Goal: Task Accomplishment & Management: Manage account settings

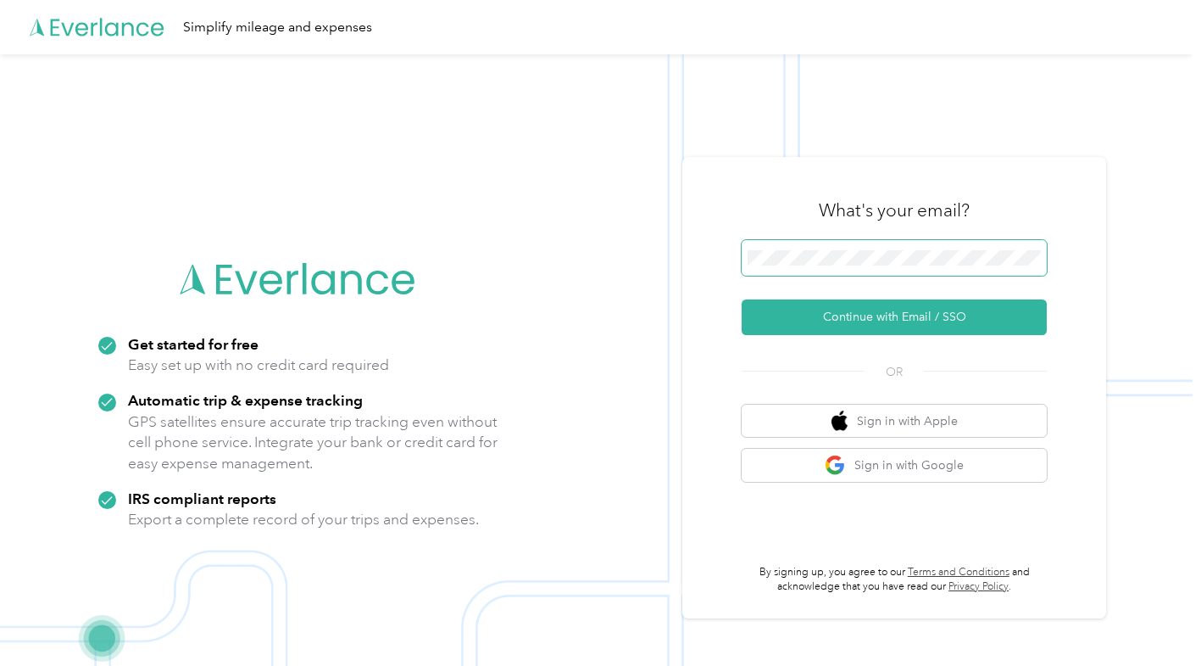
click at [742, 299] on button "Continue with Email / SSO" at bounding box center [894, 317] width 305 height 36
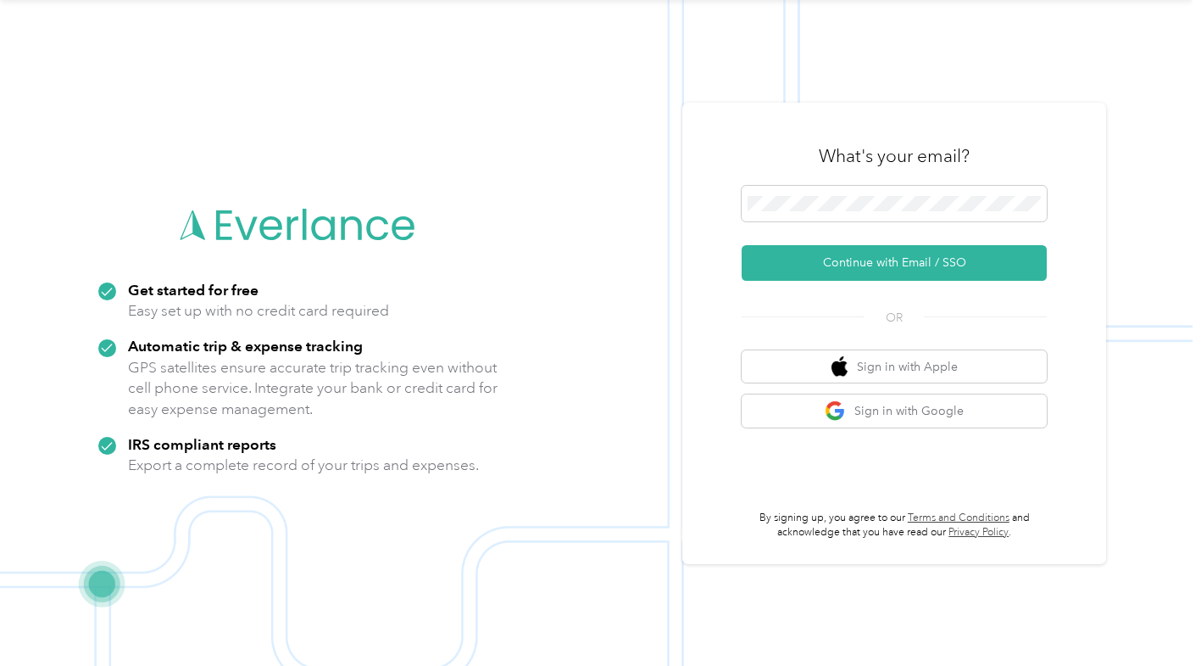
scroll to position [53, 0]
click at [742, 246] on button "Continue with Email / SSO" at bounding box center [894, 264] width 305 height 36
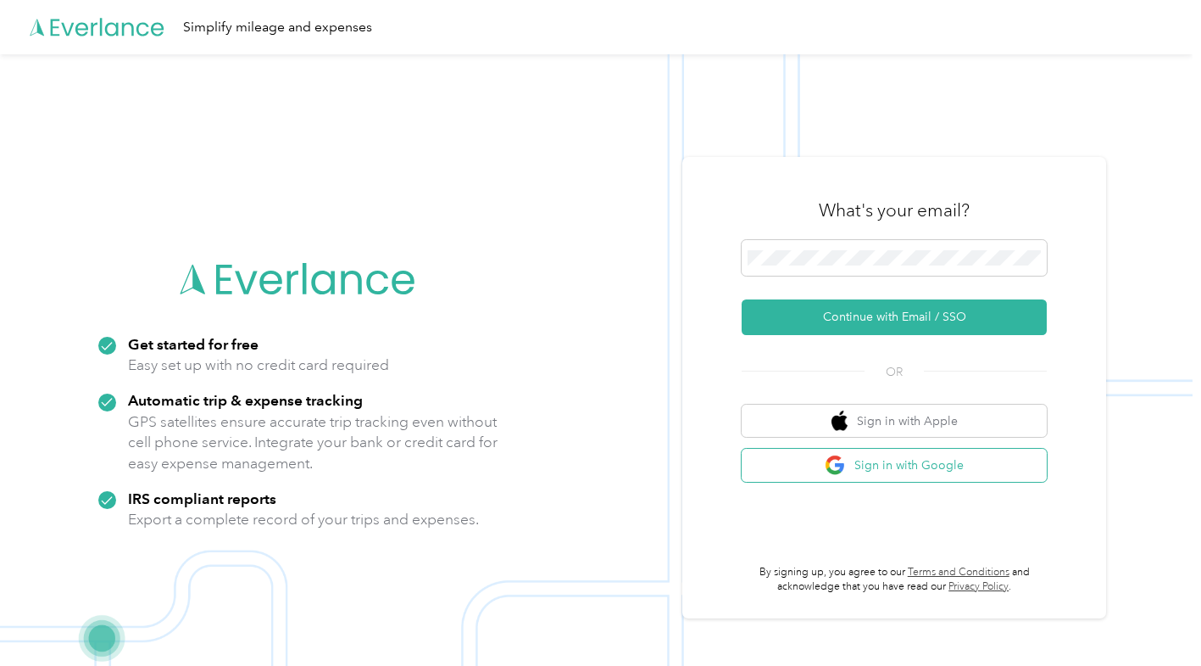
click at [938, 470] on button "Sign in with Google" at bounding box center [894, 464] width 305 height 33
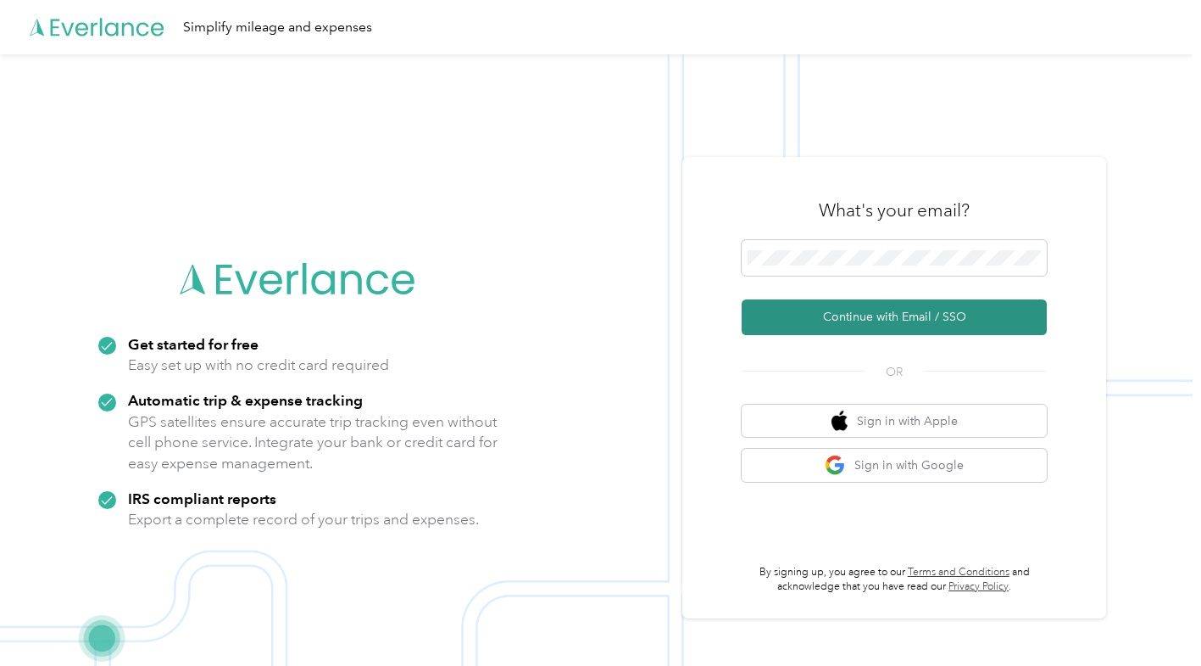
click at [992, 315] on button "Continue with Email / SSO" at bounding box center [894, 317] width 305 height 36
click at [742, 299] on button "Continue with Email / SSO" at bounding box center [894, 317] width 305 height 36
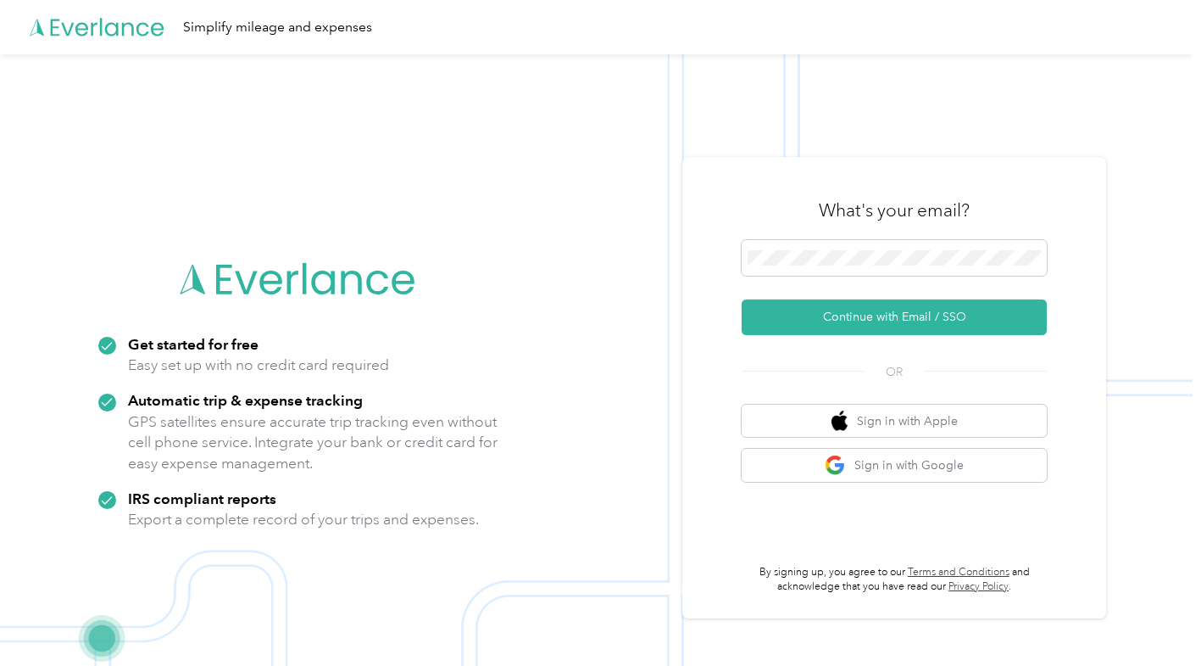
click at [742, 299] on button "Continue with Email / SSO" at bounding box center [894, 317] width 305 height 36
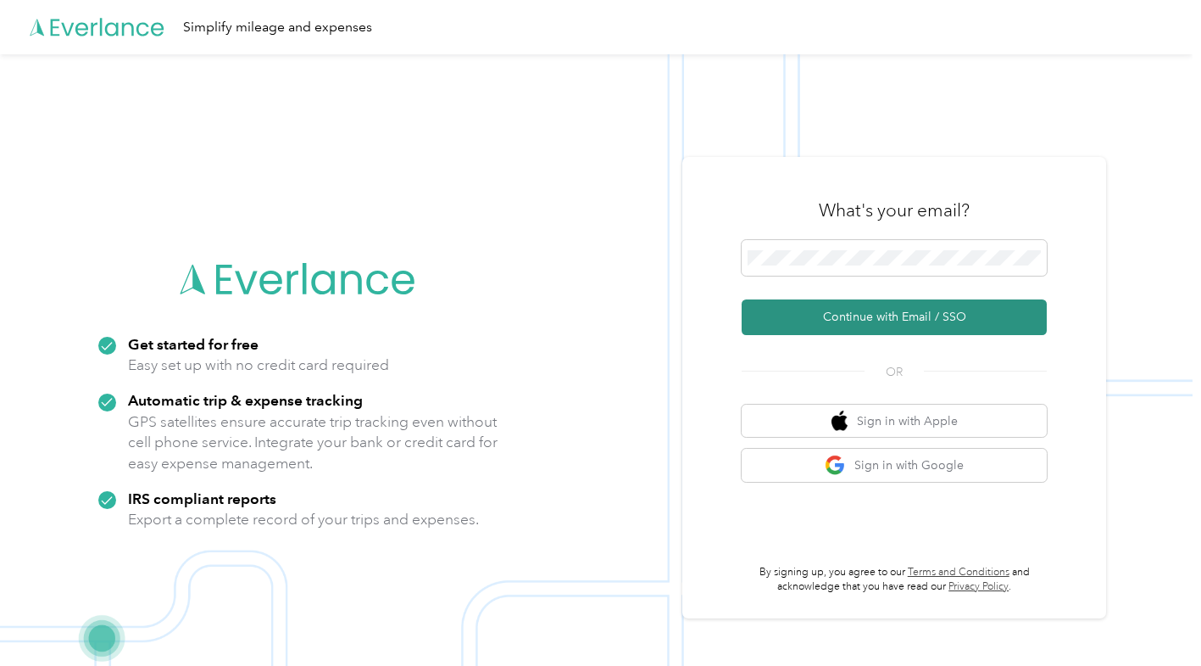
click at [853, 324] on button "Continue with Email / SSO" at bounding box center [894, 317] width 305 height 36
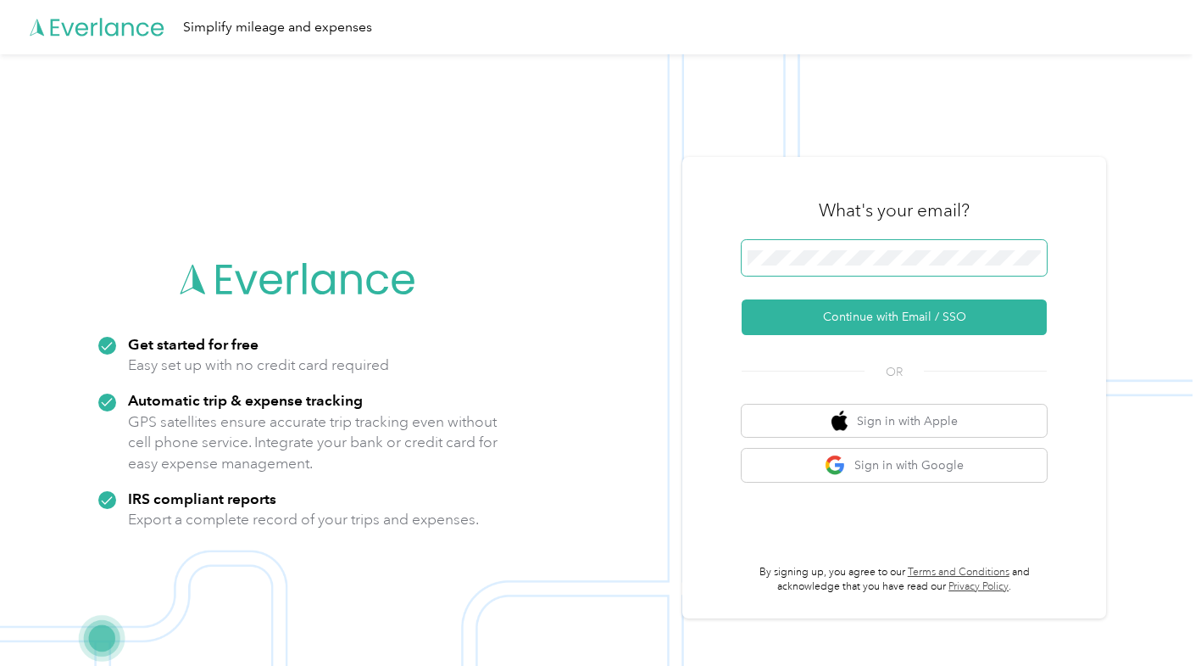
click at [742, 299] on button "Continue with Email / SSO" at bounding box center [894, 317] width 305 height 36
